Goal: Browse casually

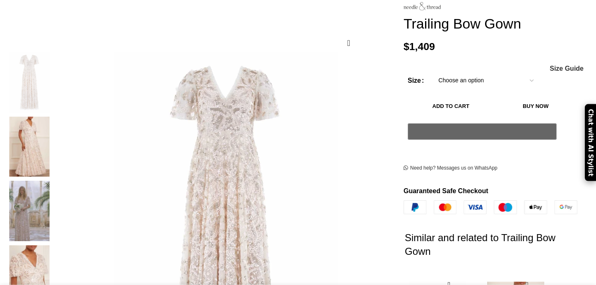
click at [55, 68] on img at bounding box center [29, 82] width 51 height 60
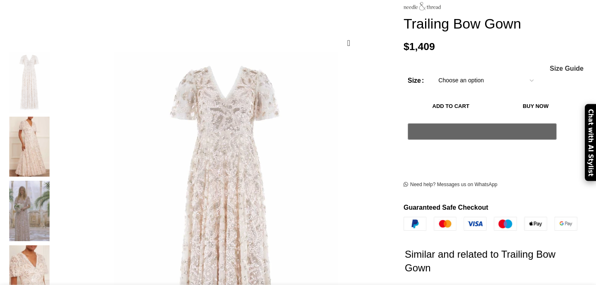
click at [55, 246] on img at bounding box center [29, 276] width 51 height 60
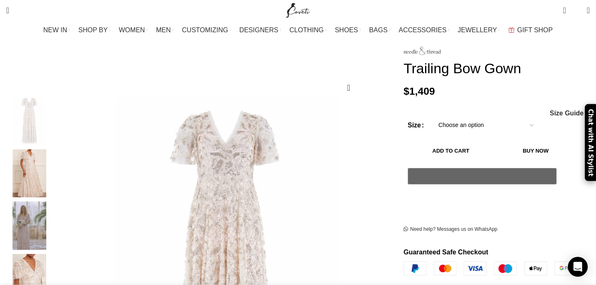
scroll to position [80, 0]
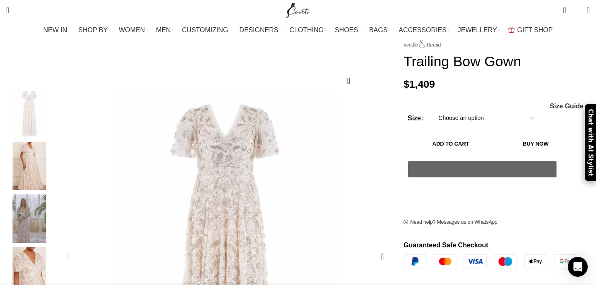
click at [373, 247] on div "Next slide" at bounding box center [383, 257] width 21 height 21
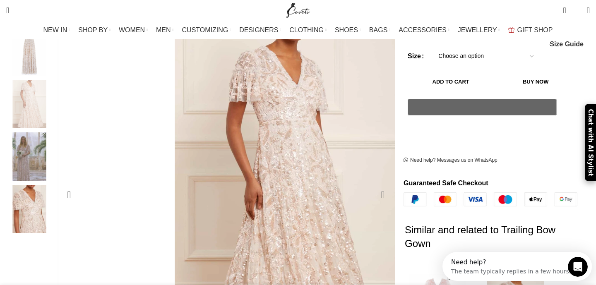
scroll to position [0, 0]
click at [373, 185] on div "Next slide" at bounding box center [383, 195] width 21 height 21
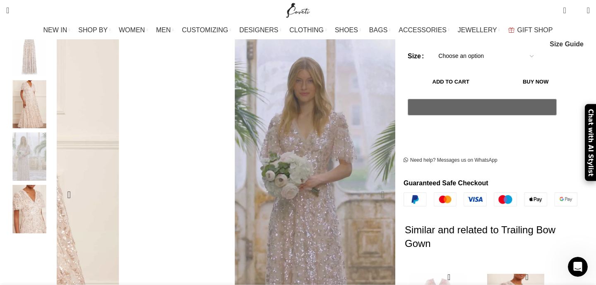
click at [373, 185] on div "Next slide" at bounding box center [383, 195] width 21 height 21
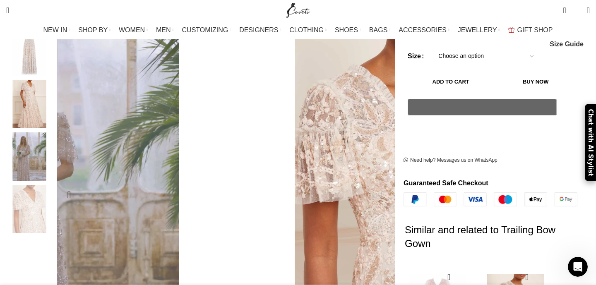
click at [373, 185] on div "Next slide" at bounding box center [383, 195] width 21 height 21
click at [80, 185] on div "Previous slide" at bounding box center [69, 195] width 21 height 21
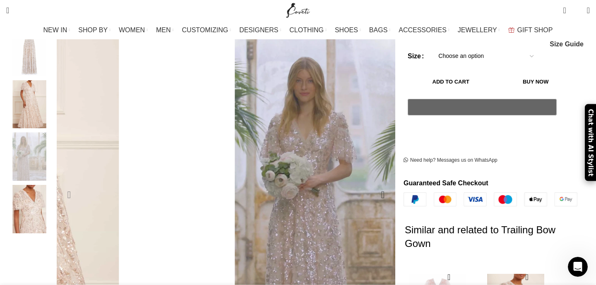
click at [80, 185] on div "Previous slide" at bounding box center [69, 195] width 21 height 21
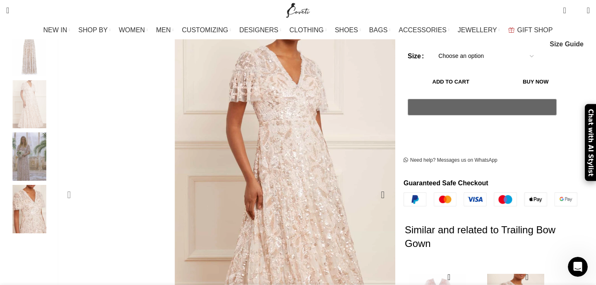
click at [80, 185] on div "Previous slide" at bounding box center [69, 195] width 21 height 21
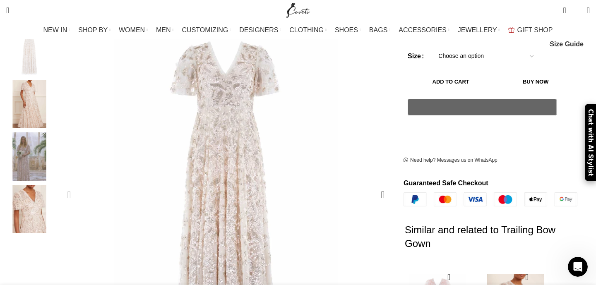
click at [80, 185] on div "Previous slide" at bounding box center [69, 195] width 21 height 21
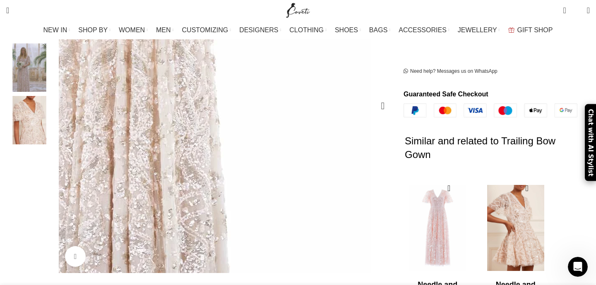
scroll to position [232, 0]
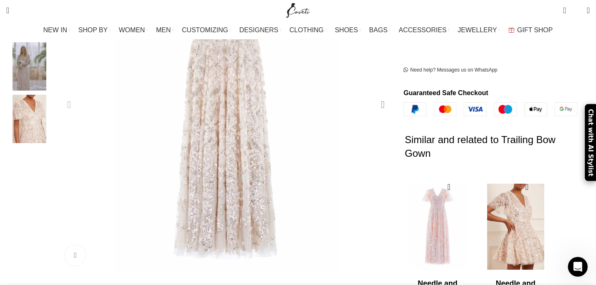
click at [373, 94] on div "Next slide" at bounding box center [383, 104] width 21 height 21
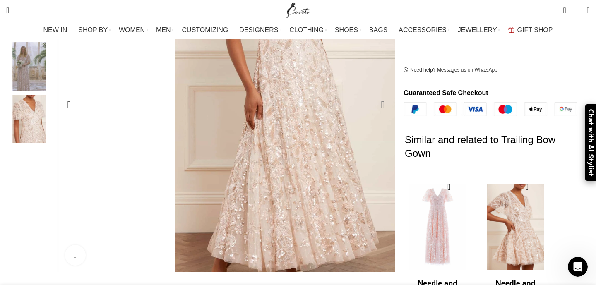
click at [373, 94] on div "Next slide" at bounding box center [383, 104] width 21 height 21
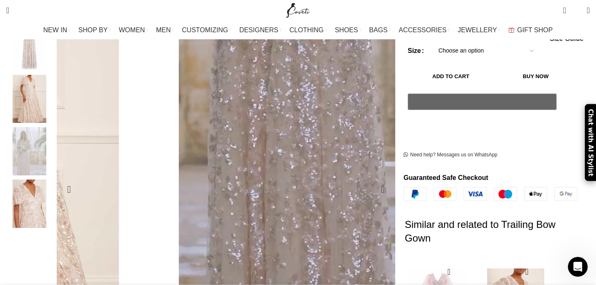
scroll to position [87, 0]
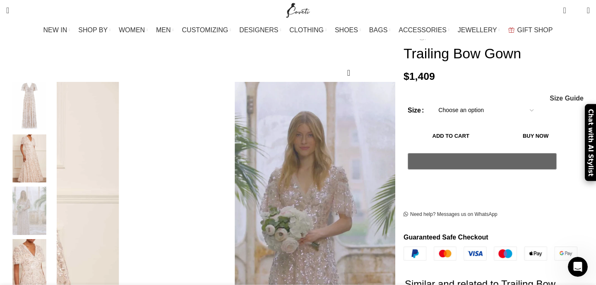
click at [55, 269] on img "4 / 4" at bounding box center [29, 263] width 51 height 48
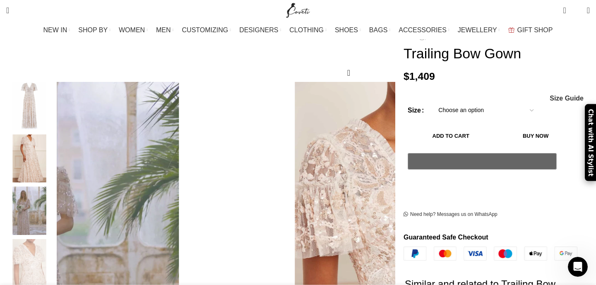
scroll to position [0, 436]
click at [55, 92] on img "1 / 4" at bounding box center [29, 106] width 51 height 48
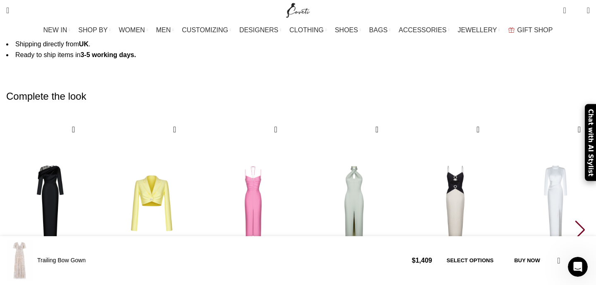
scroll to position [0, 610]
